Goal: Find specific page/section

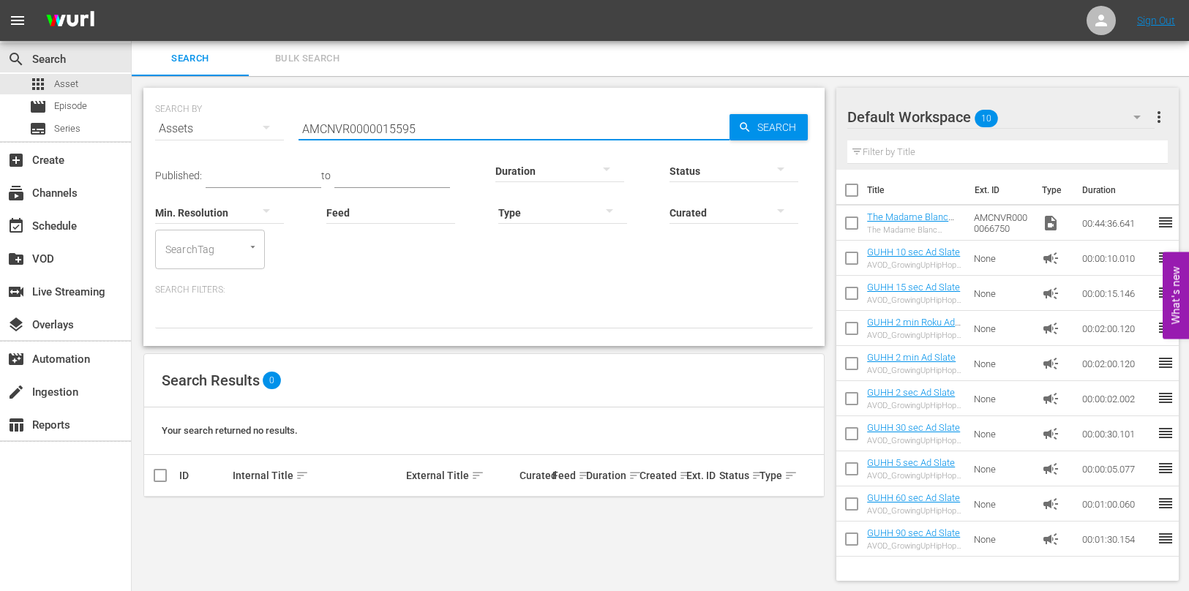
scroll to position [1, 0]
click at [430, 135] on input "AMCNVR0000015595" at bounding box center [514, 128] width 431 height 35
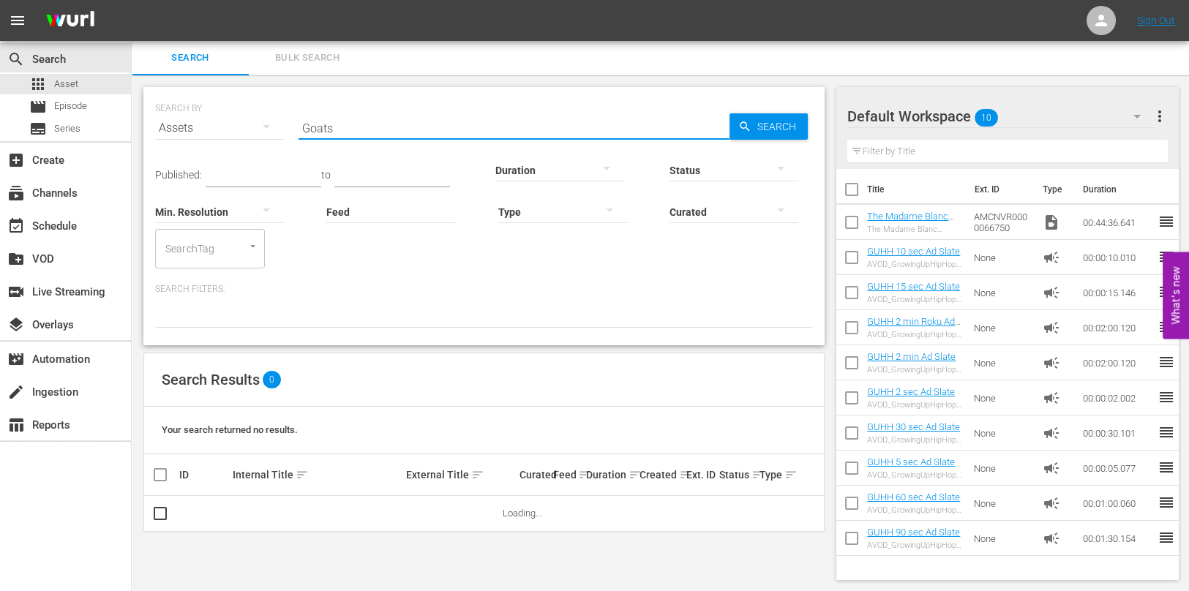
type input "Goats"
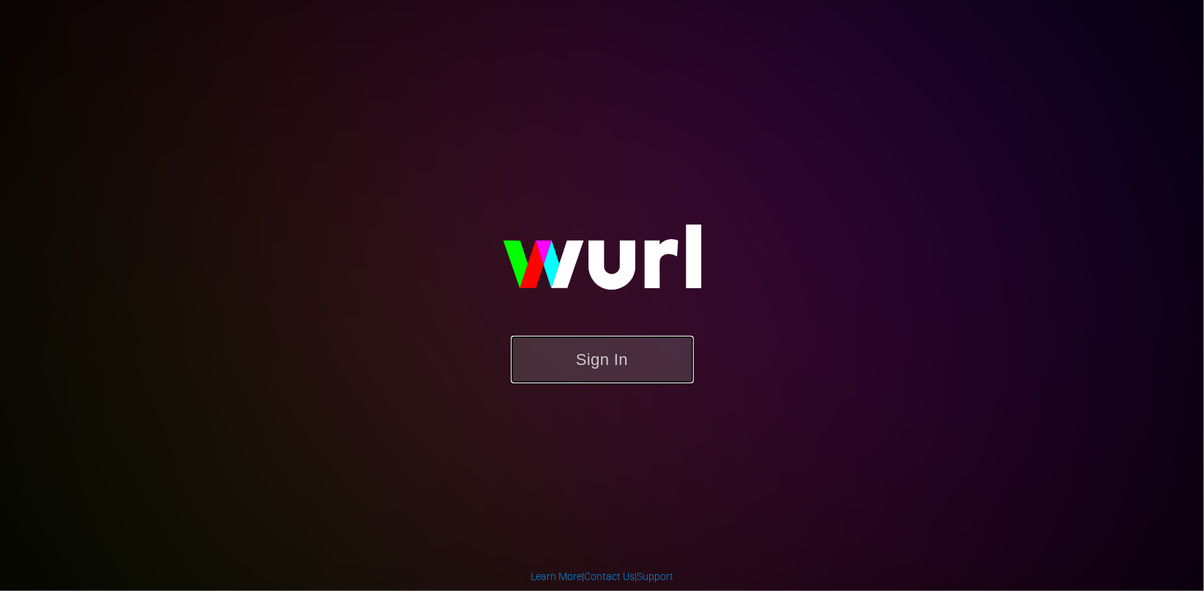
drag, startPoint x: 601, startPoint y: 345, endPoint x: 598, endPoint y: 334, distance: 12.1
click at [598, 334] on div "Sign In" at bounding box center [602, 295] width 337 height 233
click at [603, 348] on button "Sign In" at bounding box center [602, 360] width 183 height 48
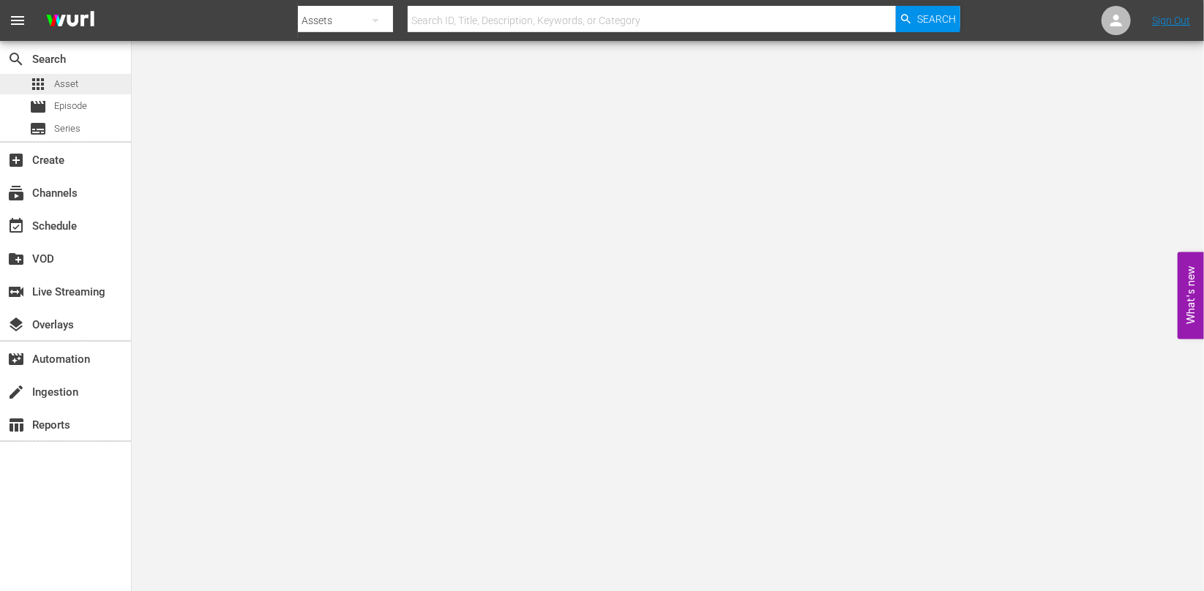
click at [86, 81] on div "apps Asset" at bounding box center [65, 84] width 131 height 20
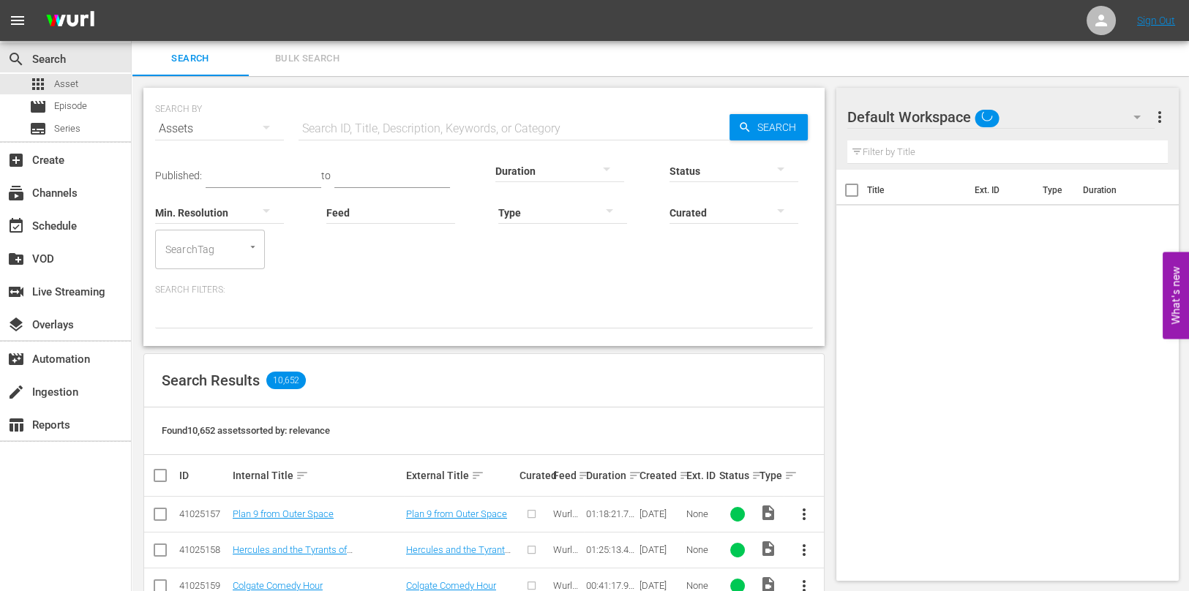
click at [674, 471] on div "Created sort" at bounding box center [661, 476] width 42 height 18
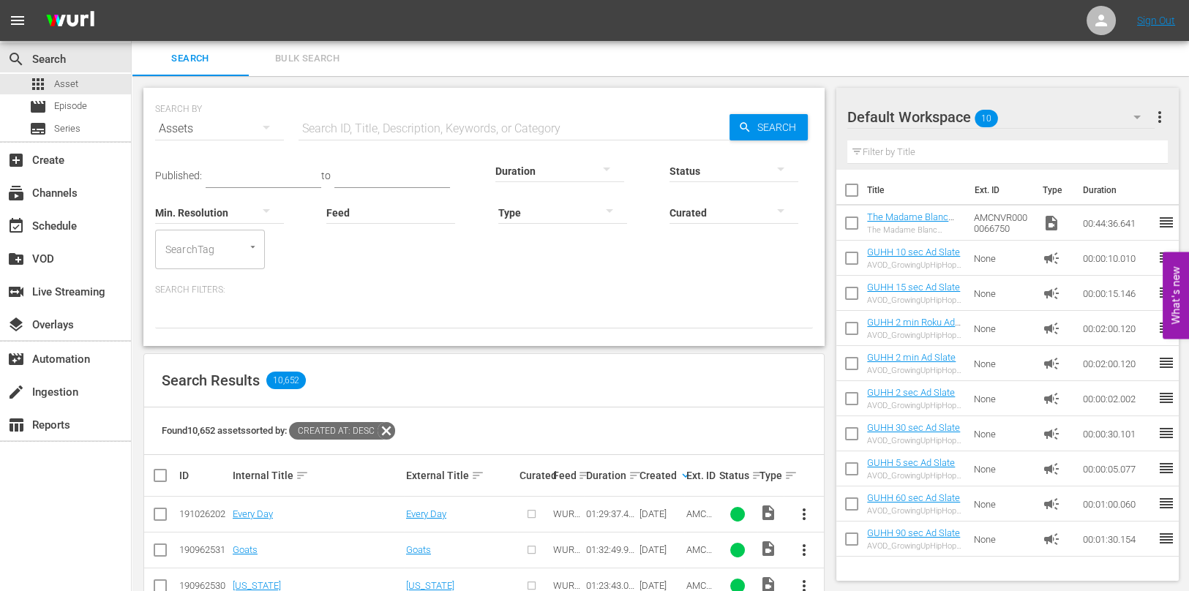
click at [369, 127] on input "text" at bounding box center [514, 128] width 431 height 35
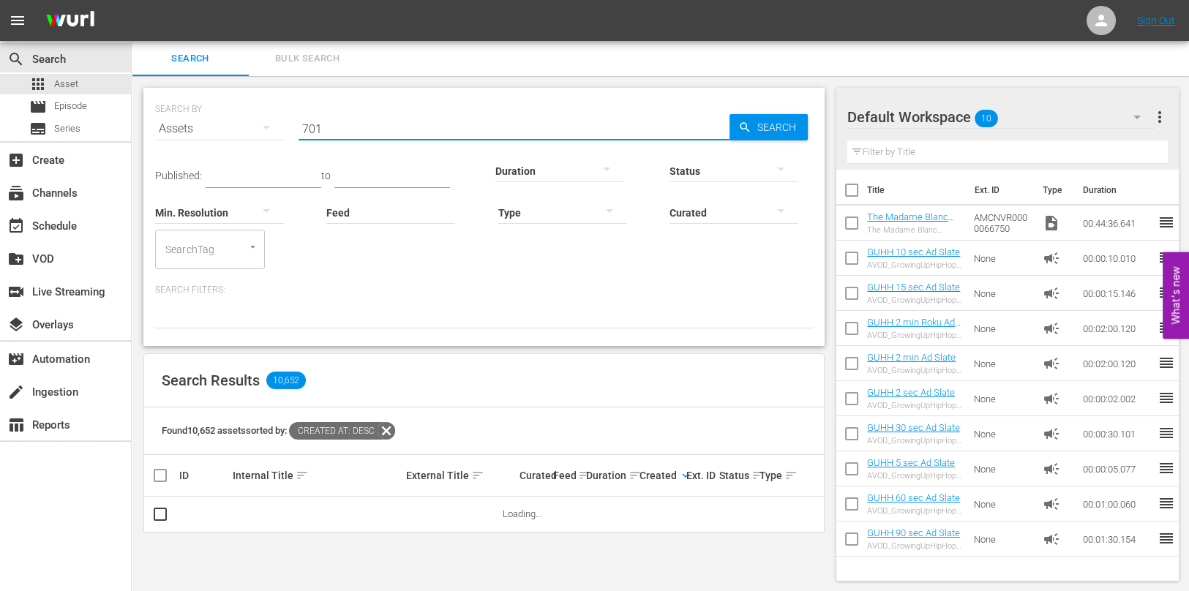
type input "701"
